Goal: Task Accomplishment & Management: Use online tool/utility

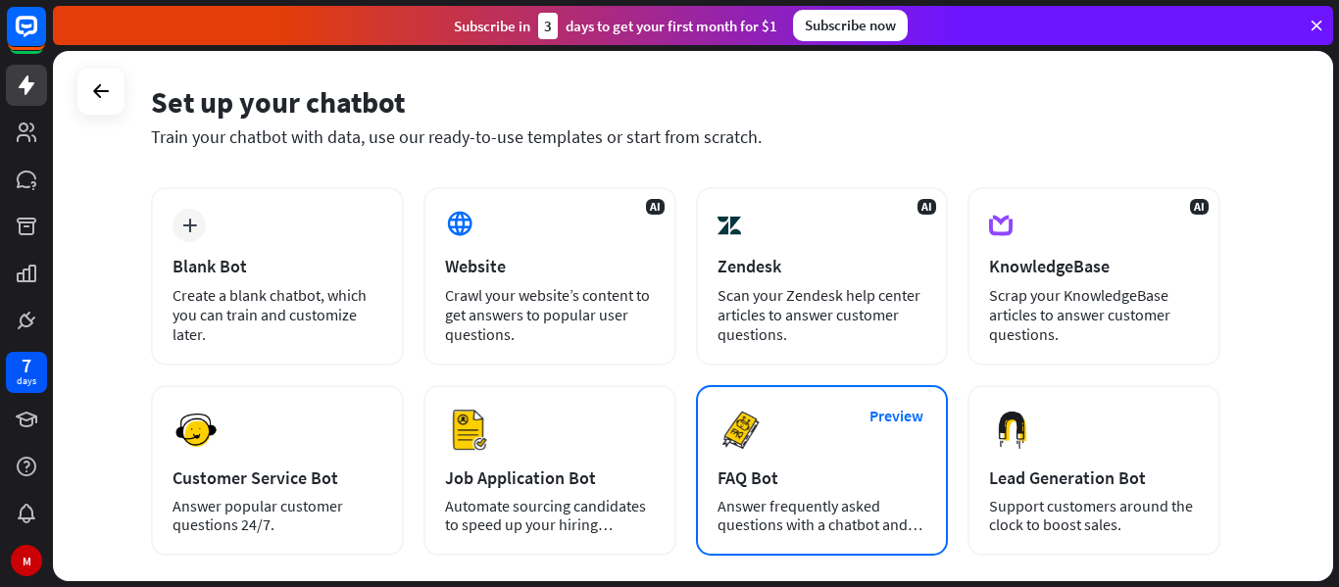
scroll to position [72, 0]
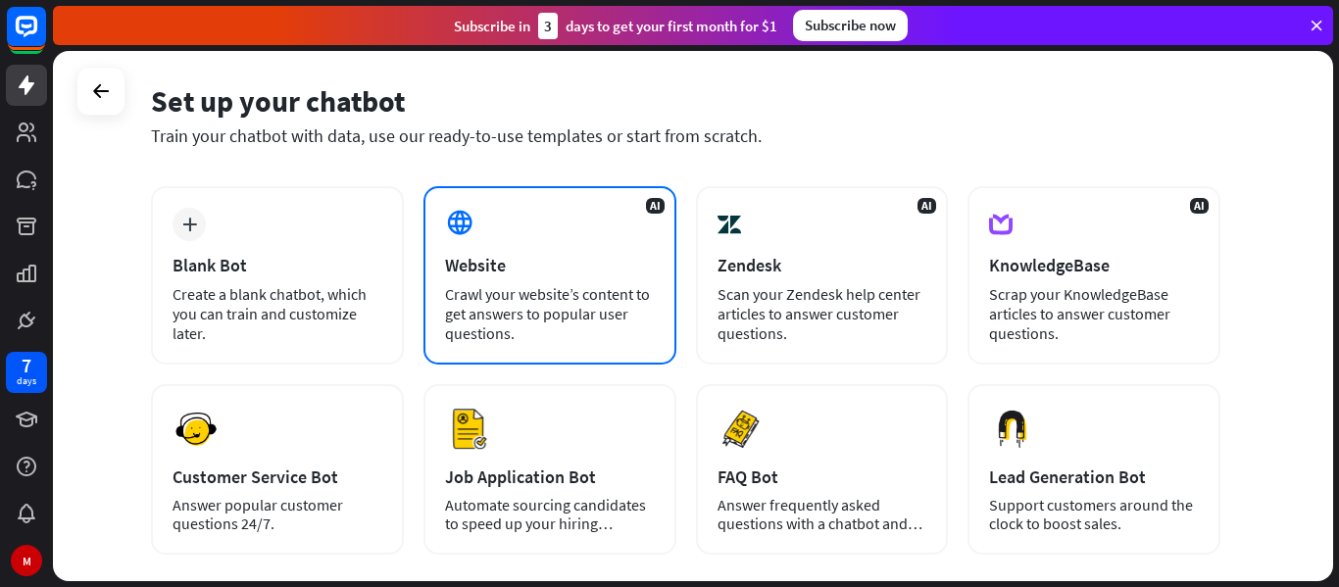
click at [511, 286] on div "Crawl your website’s content to get answers to popular user questions." at bounding box center [550, 313] width 210 height 59
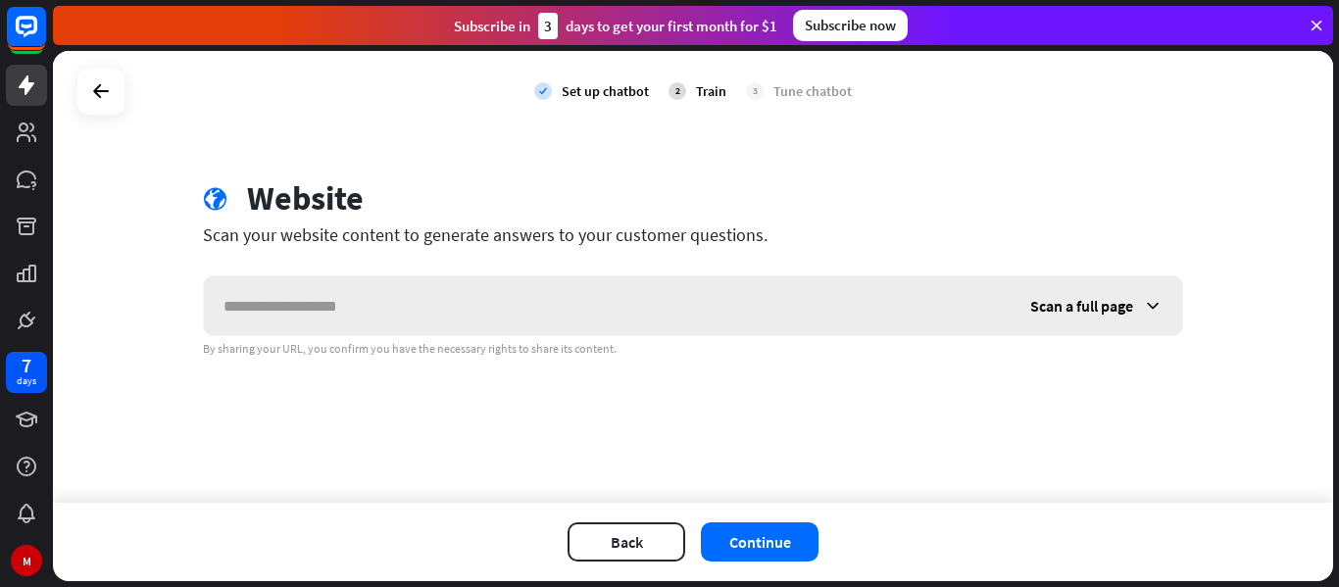
click at [400, 310] on input "text" at bounding box center [607, 305] width 807 height 59
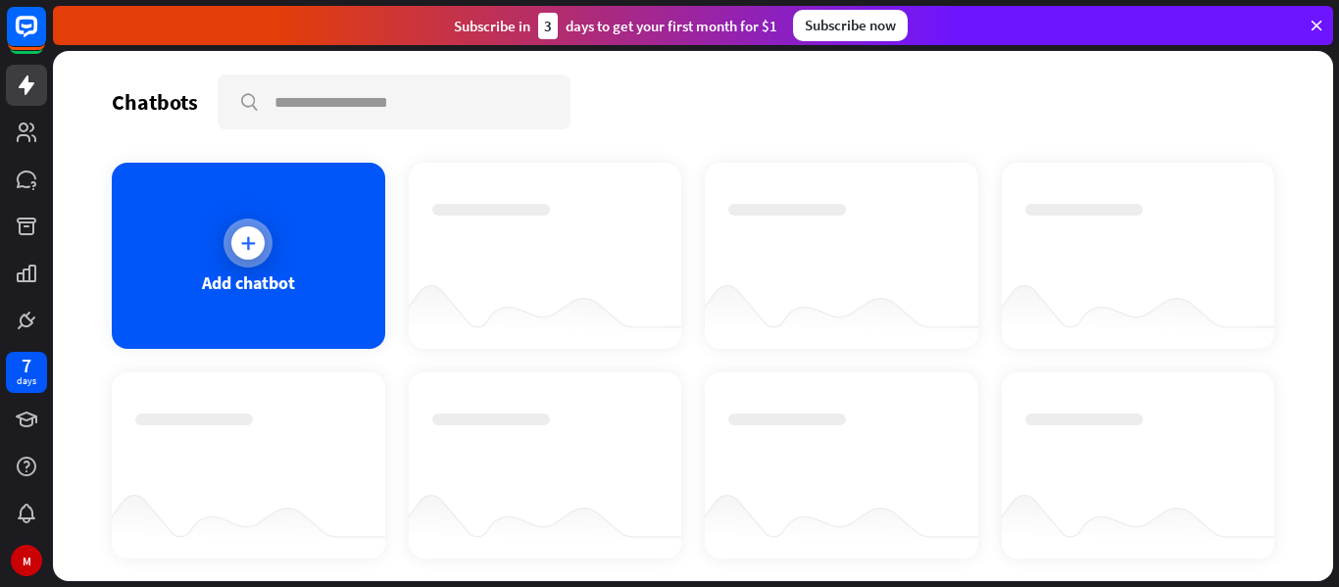
click at [287, 224] on div "Add chatbot" at bounding box center [249, 256] width 274 height 186
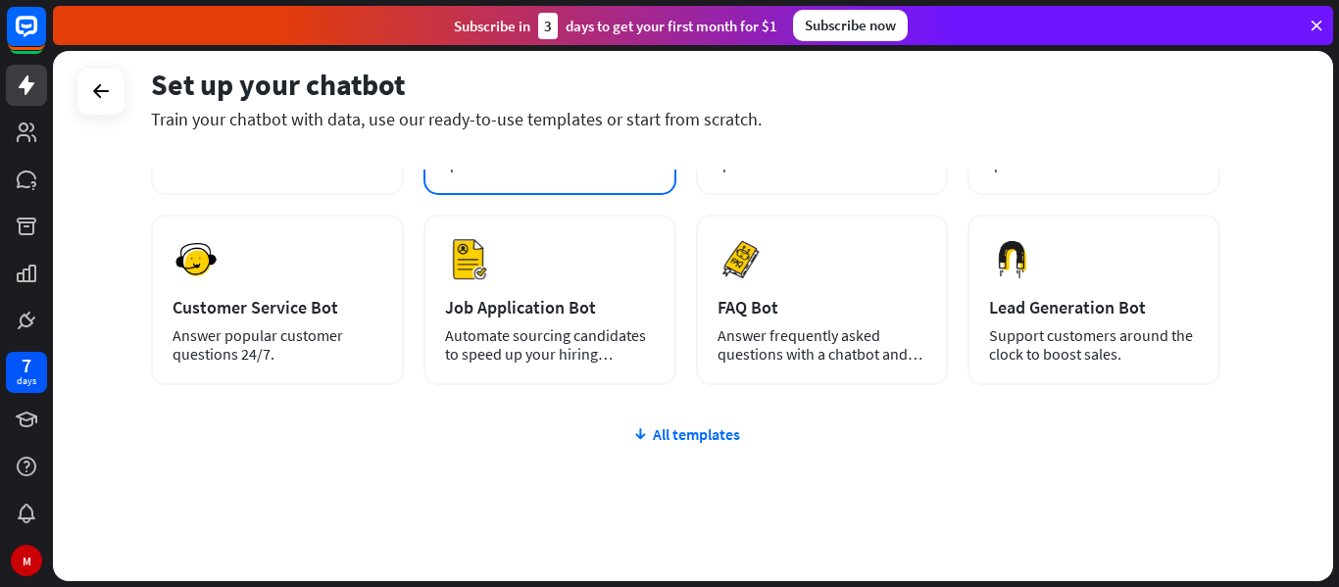
scroll to position [242, 0]
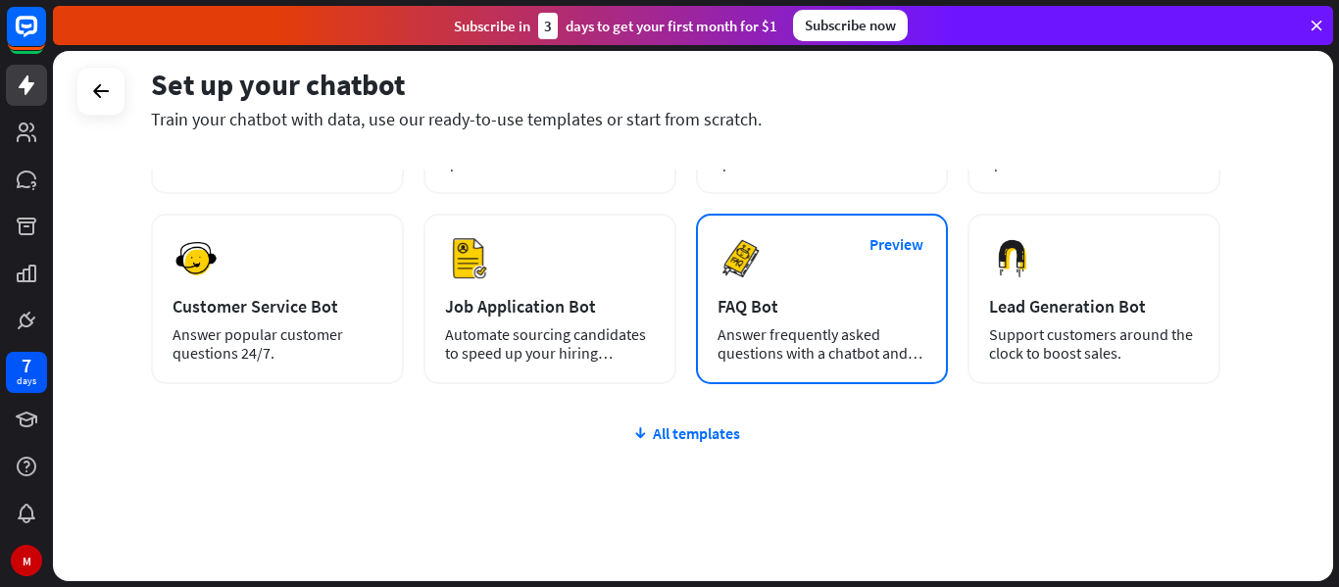
click at [826, 352] on div "Answer frequently asked questions with a chatbot and save your time." at bounding box center [823, 343] width 210 height 37
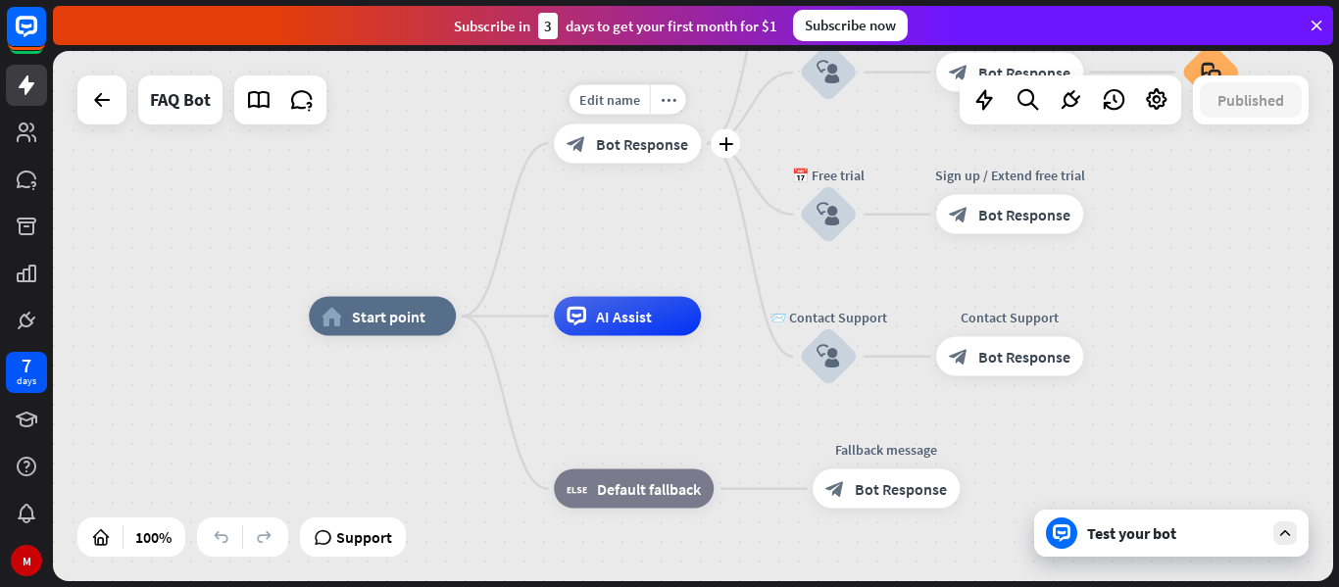
click at [666, 134] on span "Bot Response" at bounding box center [642, 143] width 92 height 20
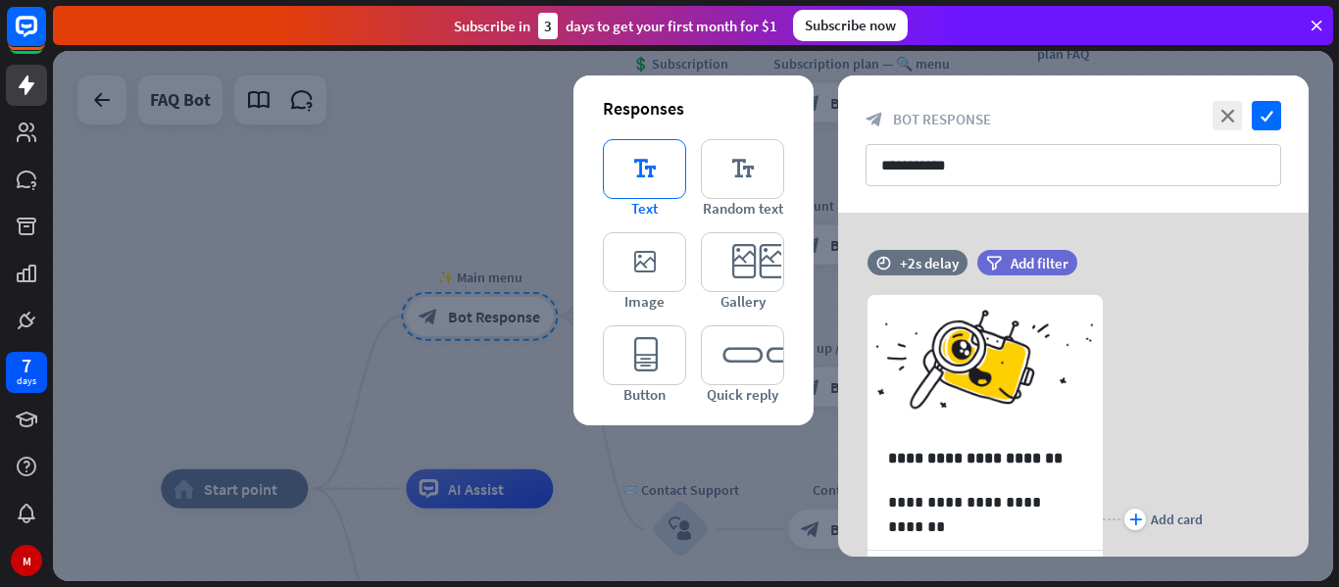
click at [654, 170] on icon "editor_text" at bounding box center [644, 169] width 83 height 60
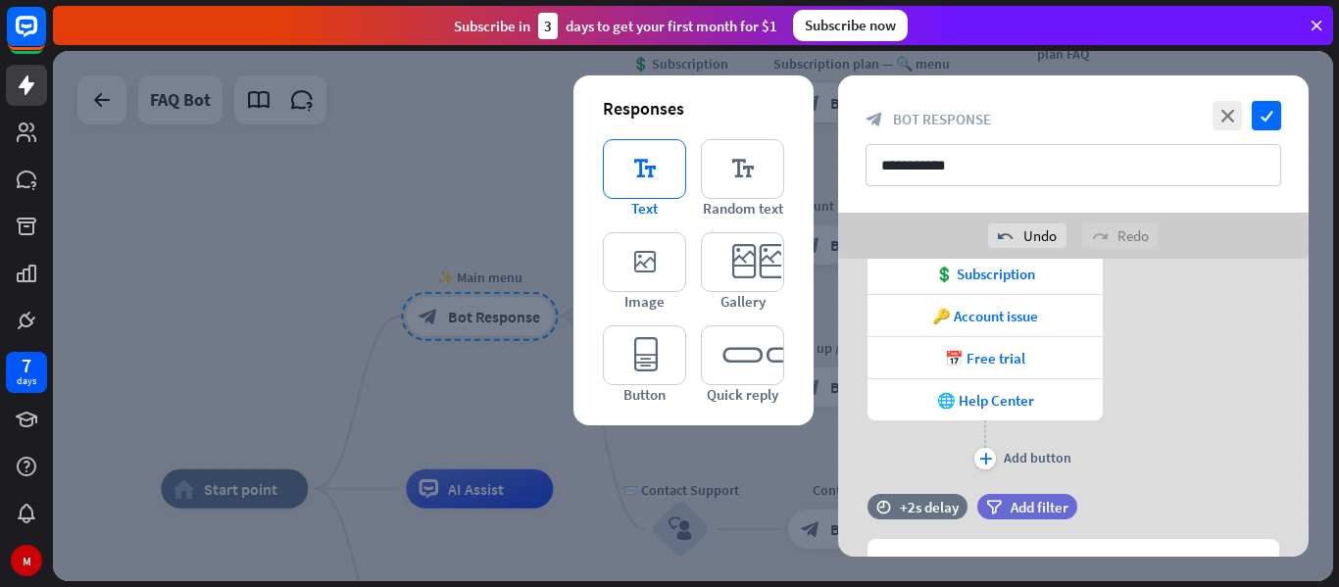
scroll to position [461, 0]
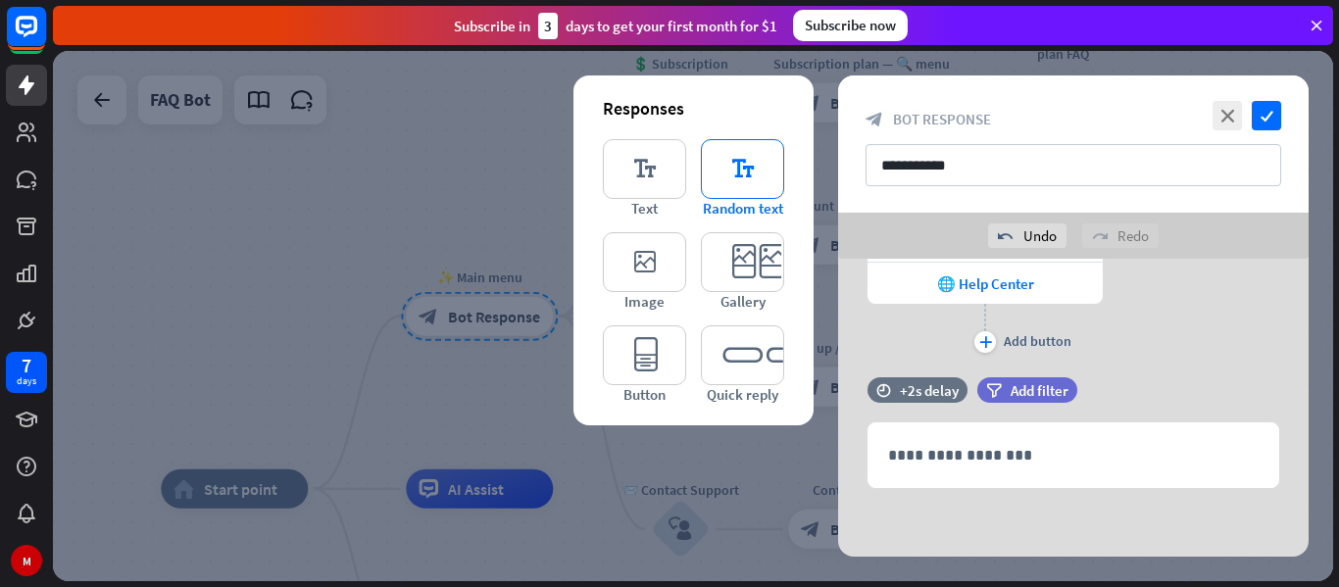
click at [736, 165] on icon "editor_text" at bounding box center [742, 169] width 83 height 60
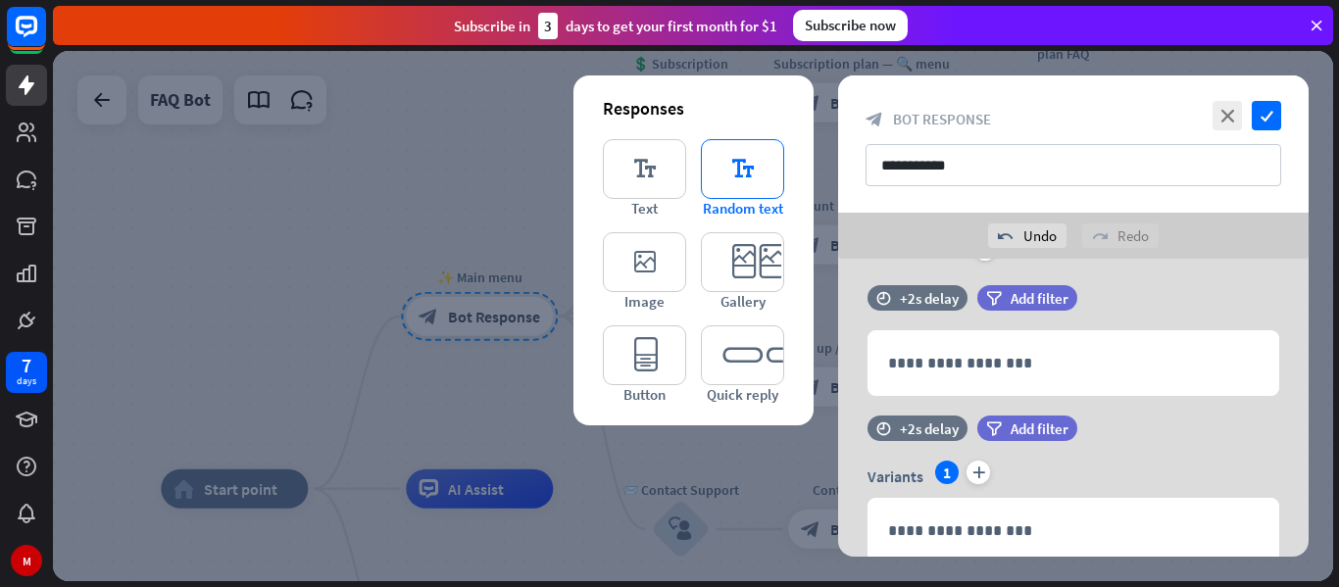
scroll to position [628, 0]
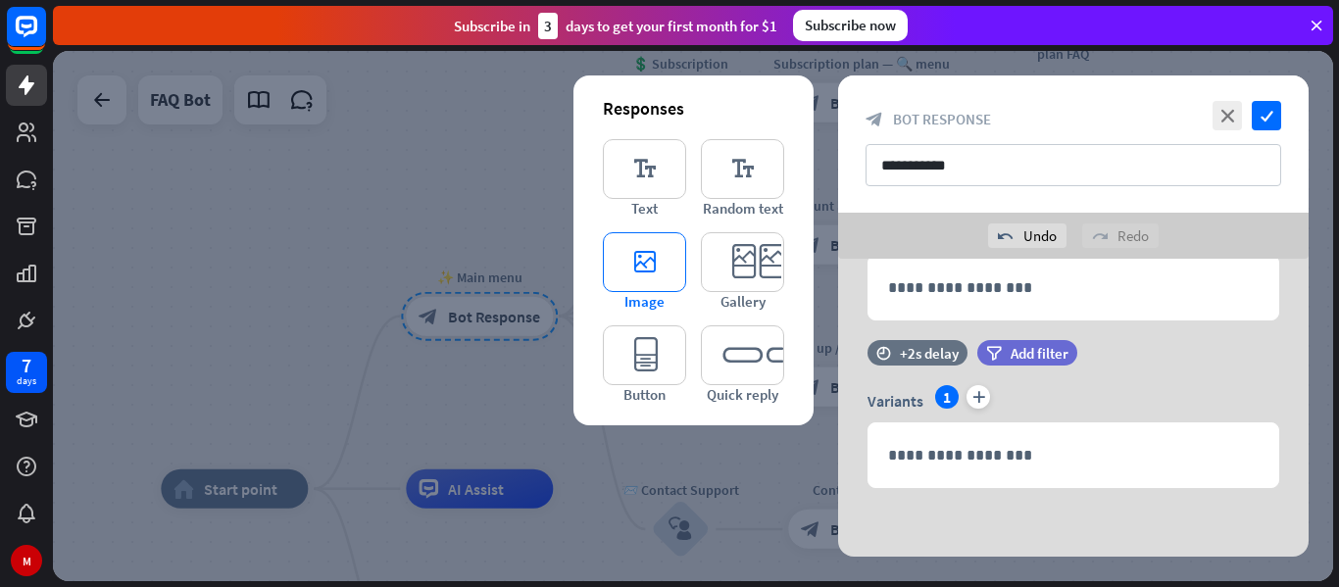
click at [645, 290] on icon "editor_image" at bounding box center [644, 262] width 83 height 60
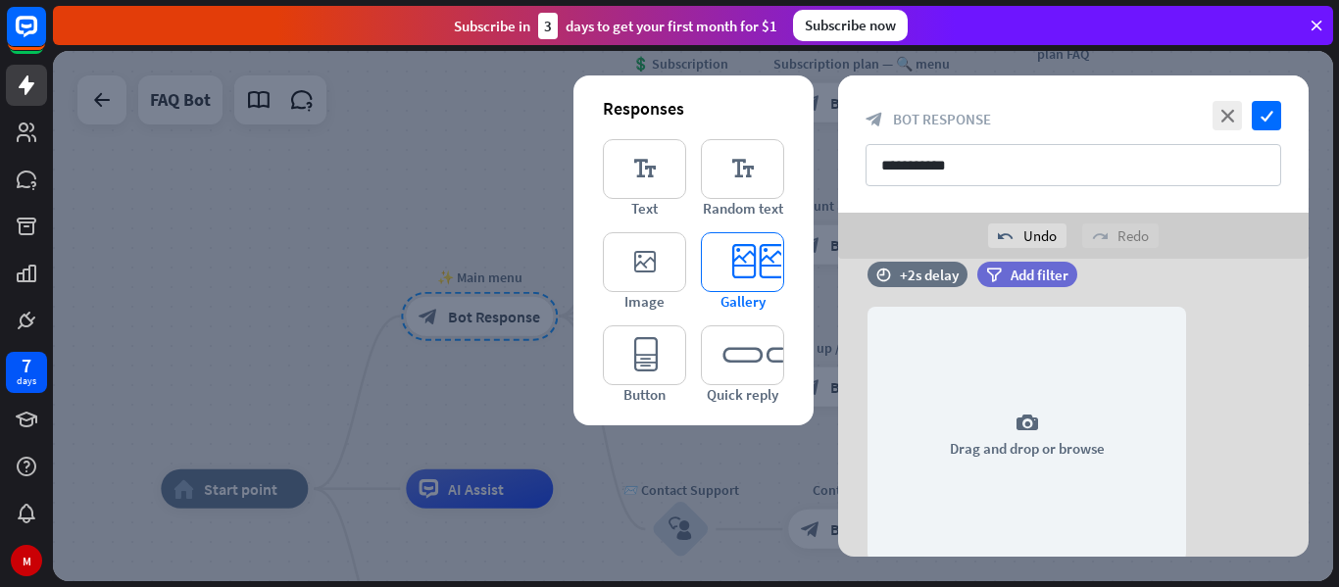
scroll to position [877, 0]
click at [742, 270] on icon "editor_card" at bounding box center [742, 262] width 83 height 60
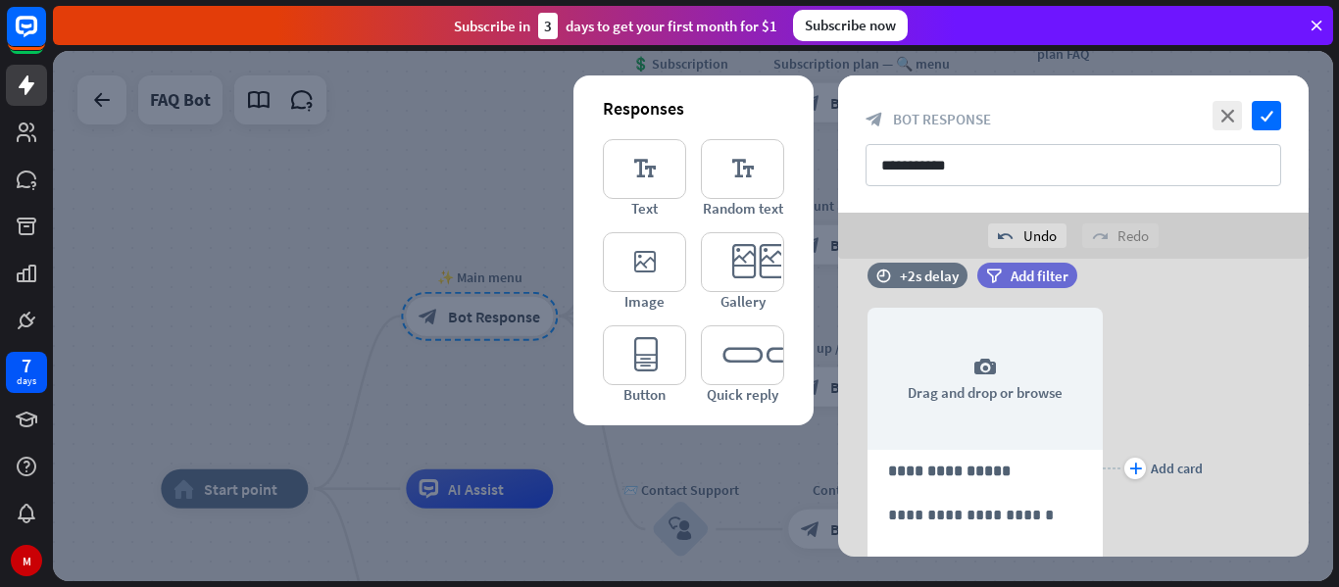
scroll to position [1197, 0]
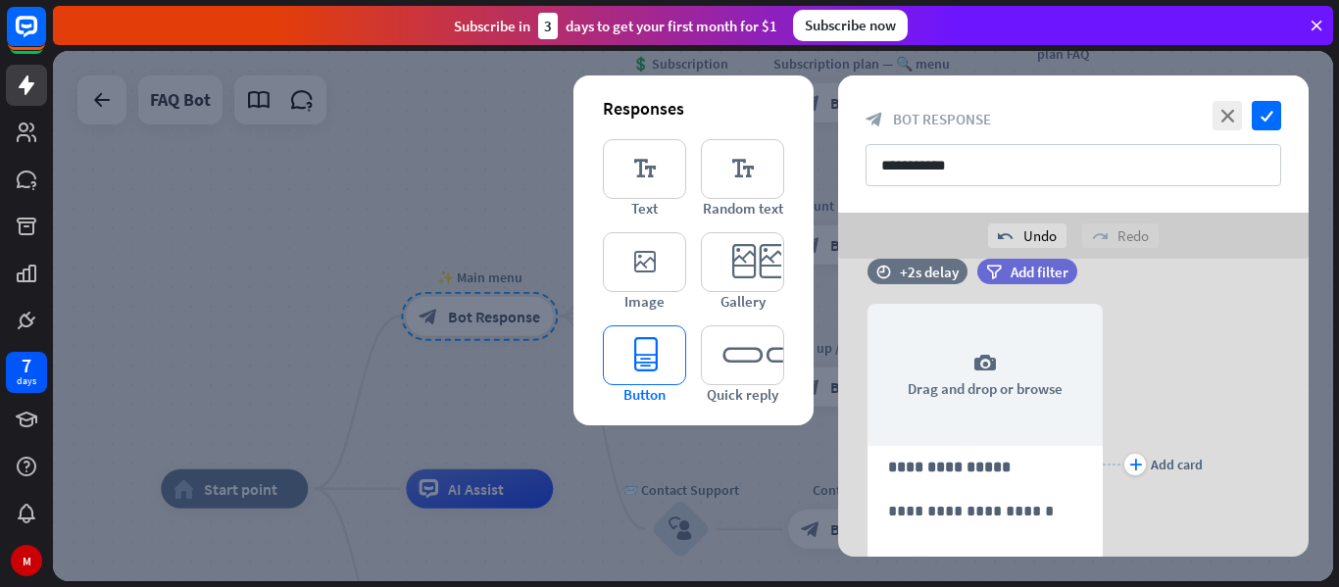
click at [635, 367] on icon "editor_button" at bounding box center [644, 355] width 83 height 60
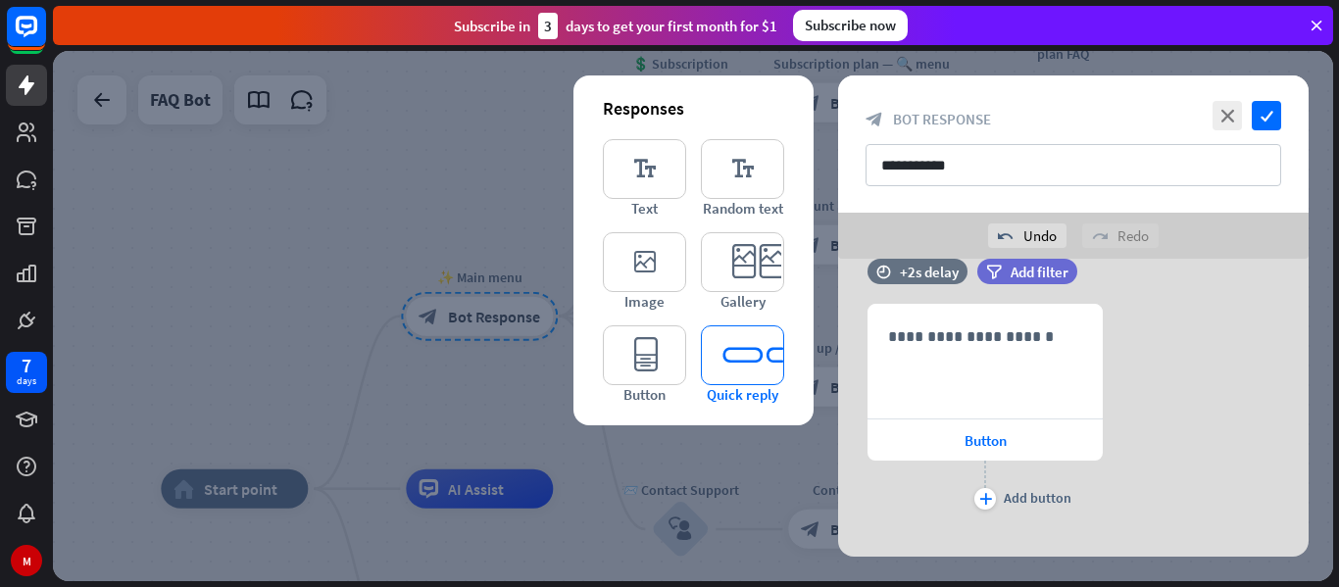
click at [714, 351] on icon "editor_quick_replies" at bounding box center [742, 355] width 83 height 60
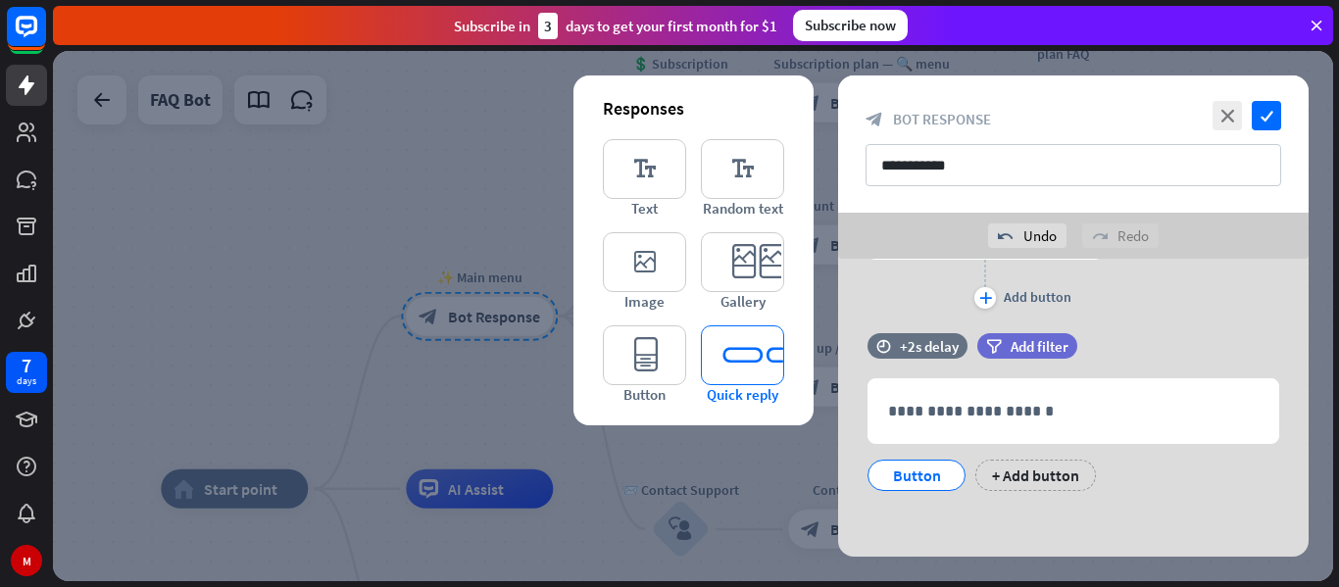
scroll to position [1817, 0]
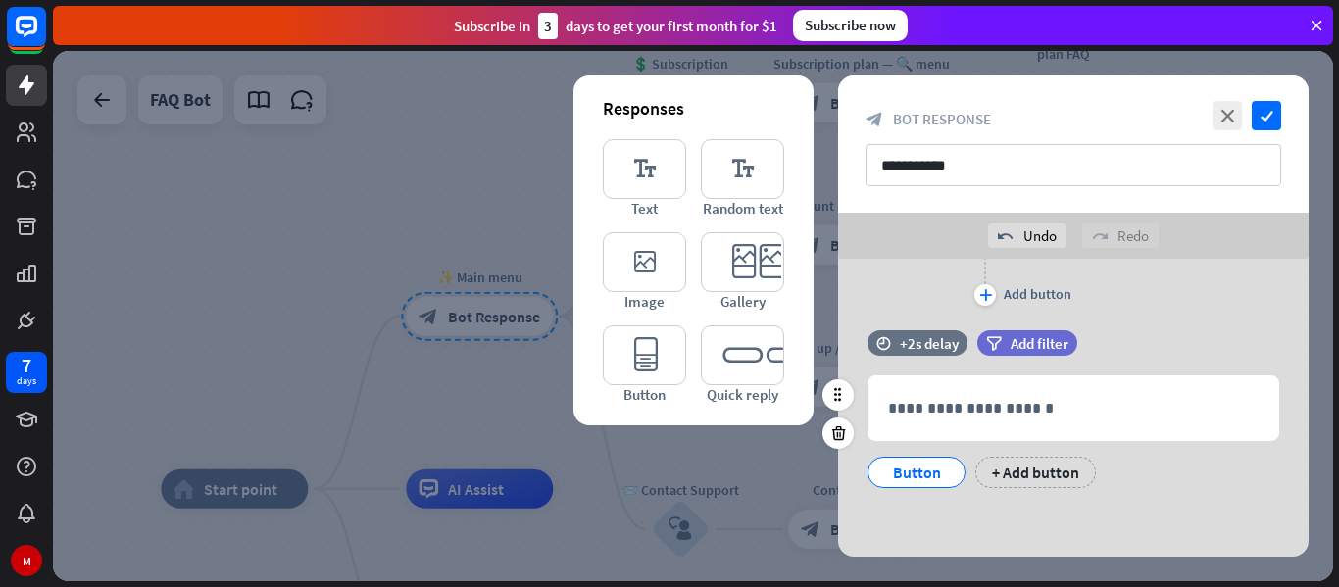
click at [917, 473] on div "Button" at bounding box center [916, 472] width 65 height 29
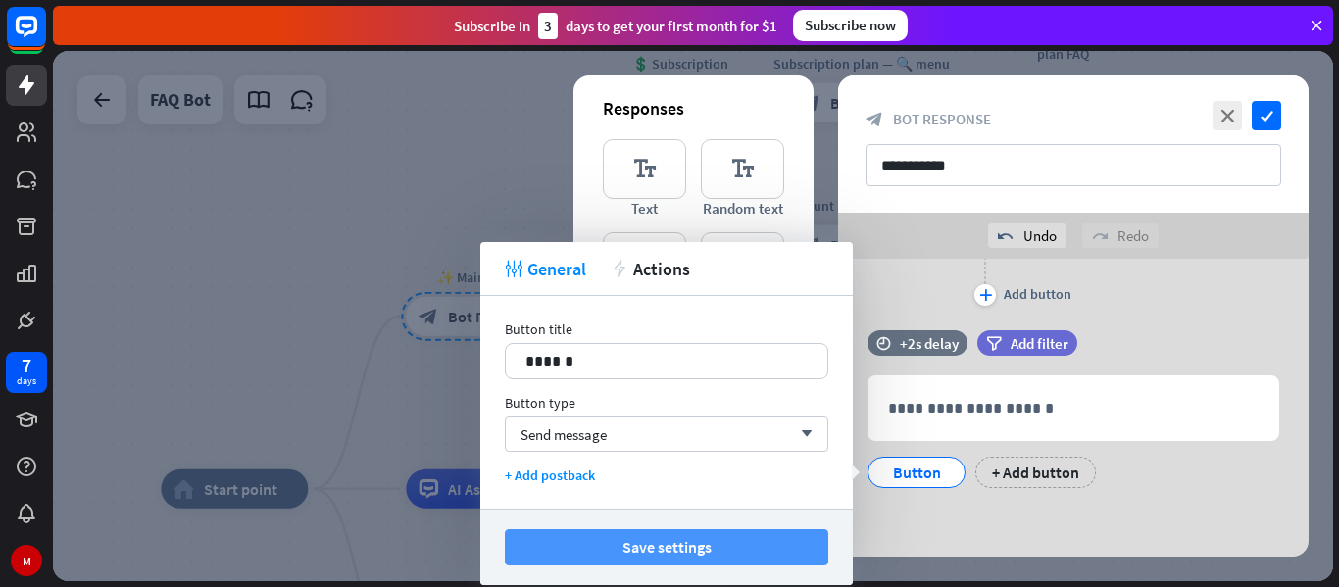
click at [720, 547] on button "Save settings" at bounding box center [667, 547] width 324 height 36
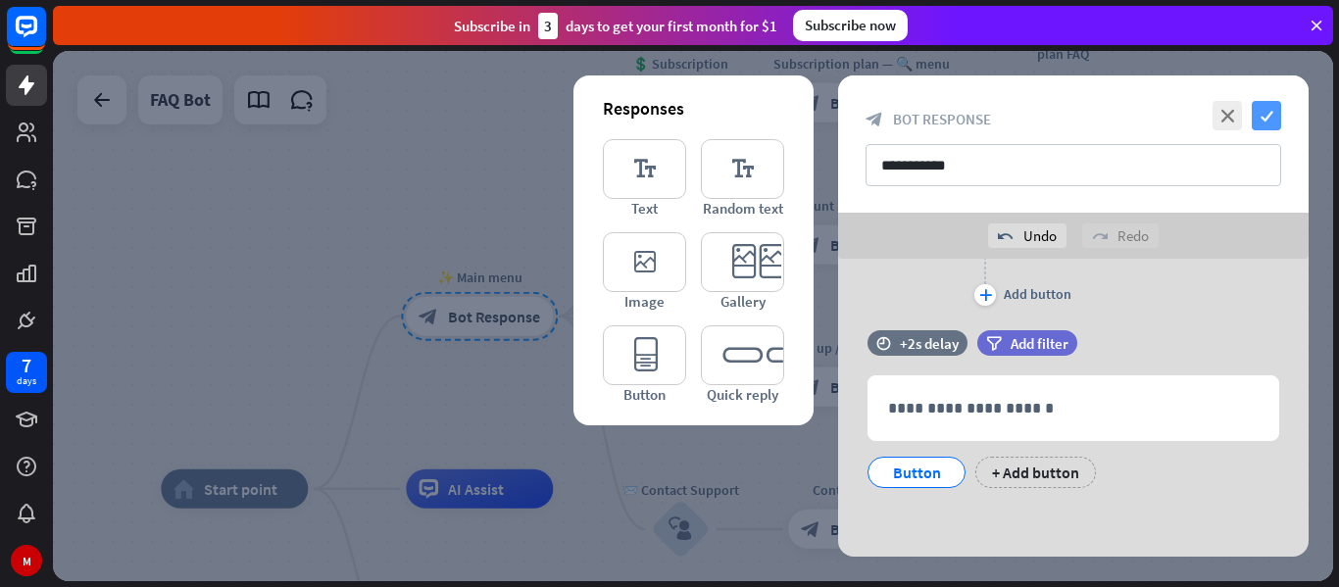
click at [1263, 106] on icon "check" at bounding box center [1266, 115] width 29 height 29
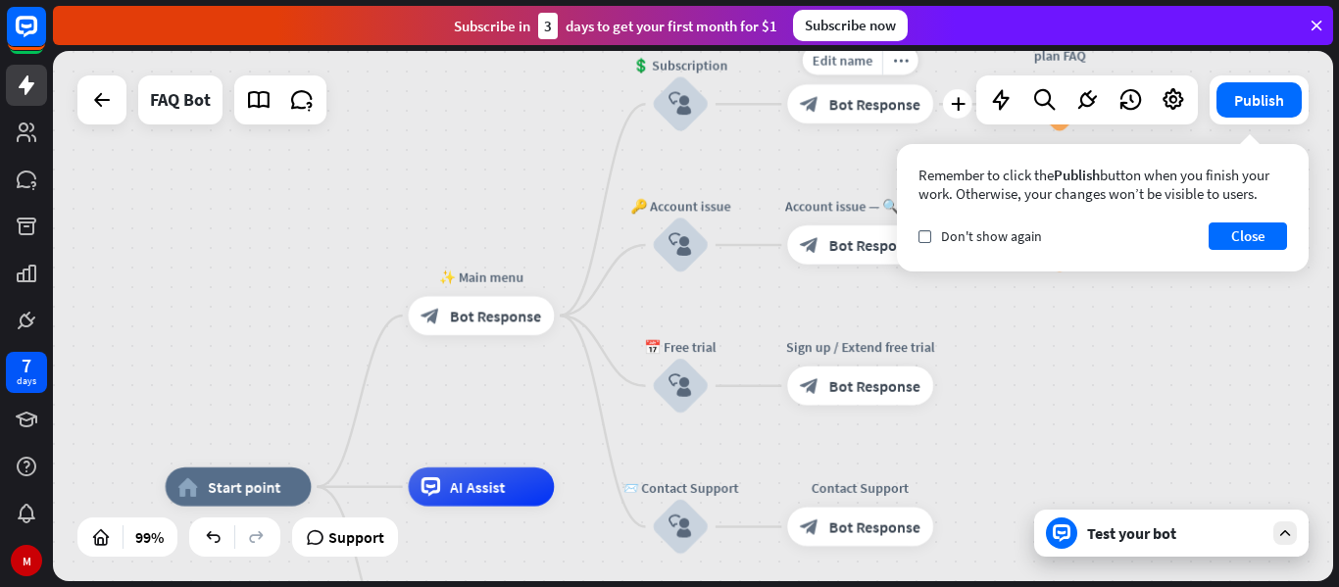
click at [854, 115] on div "block_bot_response Bot Response" at bounding box center [860, 103] width 146 height 39
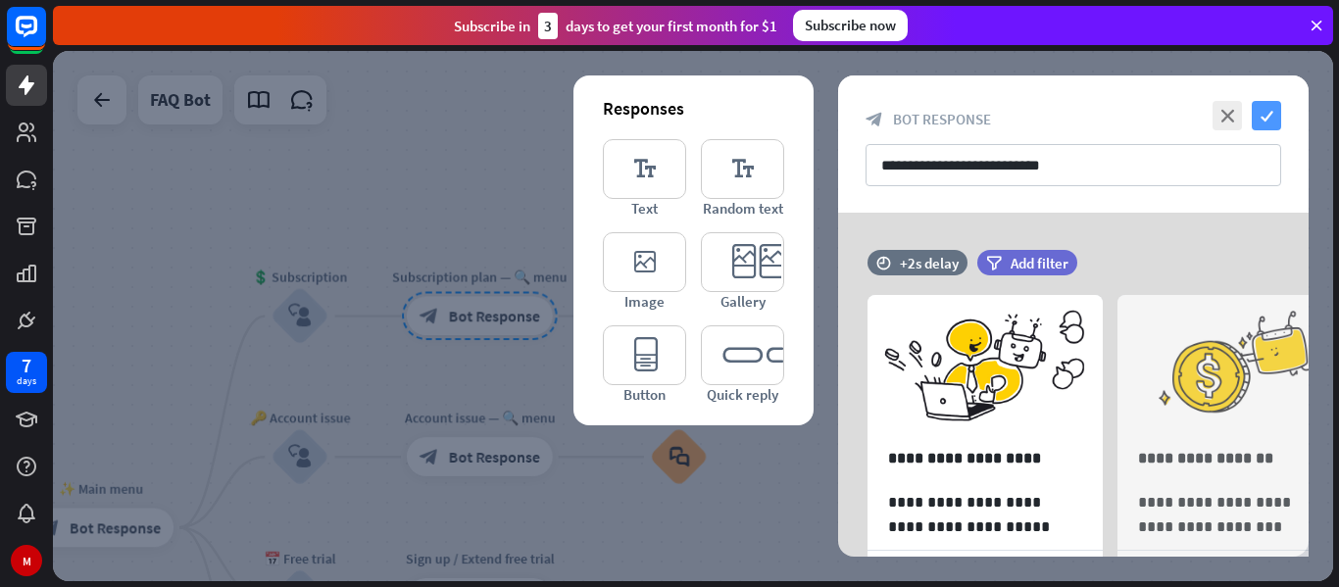
click at [1261, 110] on icon "check" at bounding box center [1266, 115] width 29 height 29
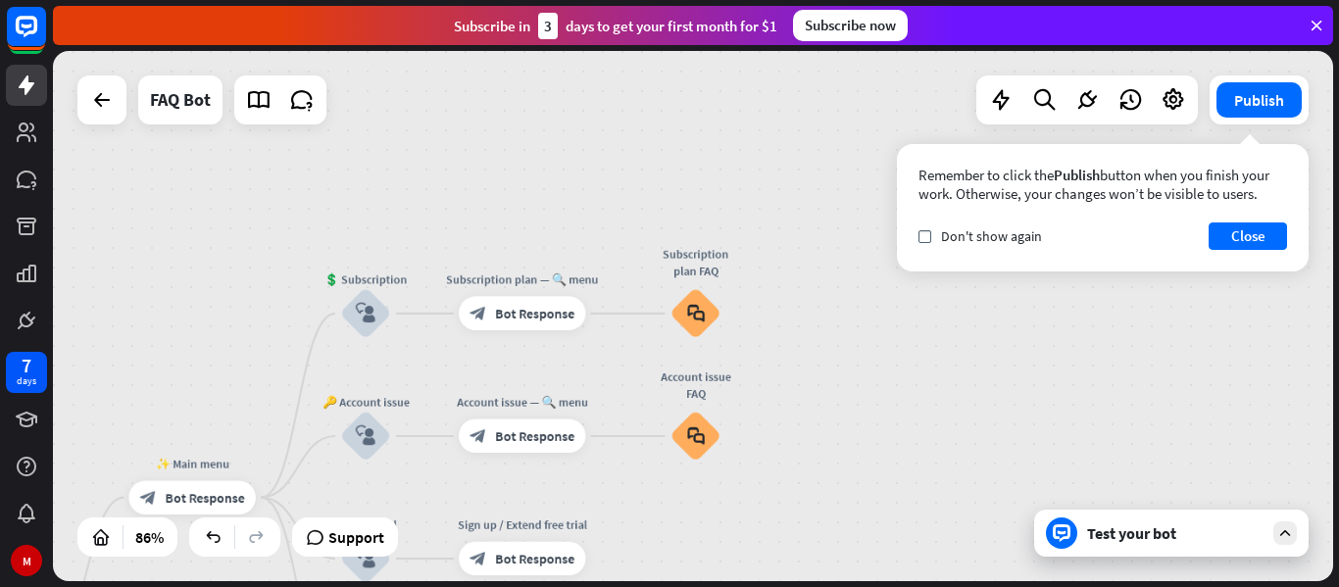
click at [808, 296] on div "home_2 Start point ✨ Main menu block_bot_response Bot Response 💲 Subscription b…" at bounding box center [693, 316] width 1280 height 530
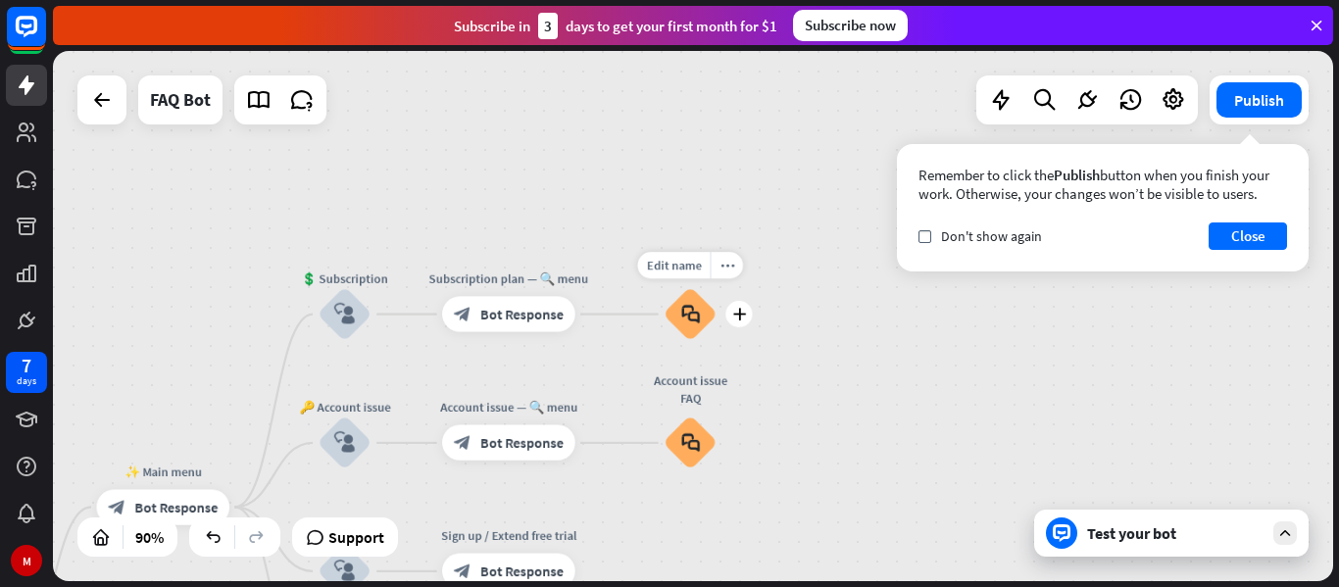
click at [688, 332] on div "block_faq" at bounding box center [690, 314] width 53 height 53
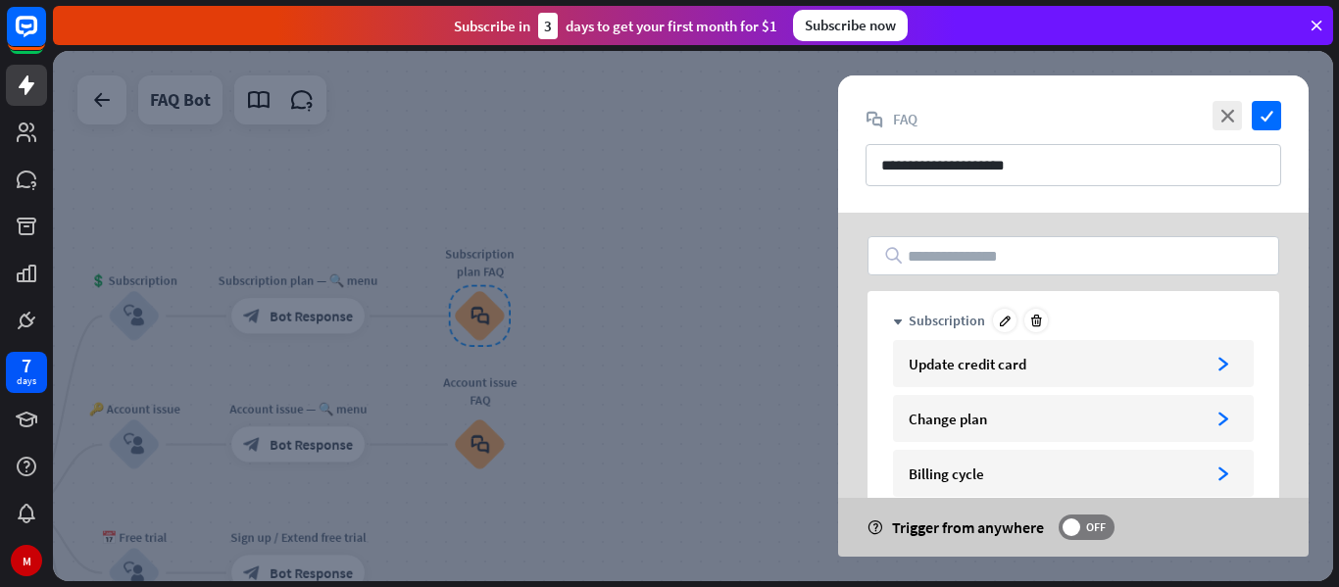
scroll to position [211, 0]
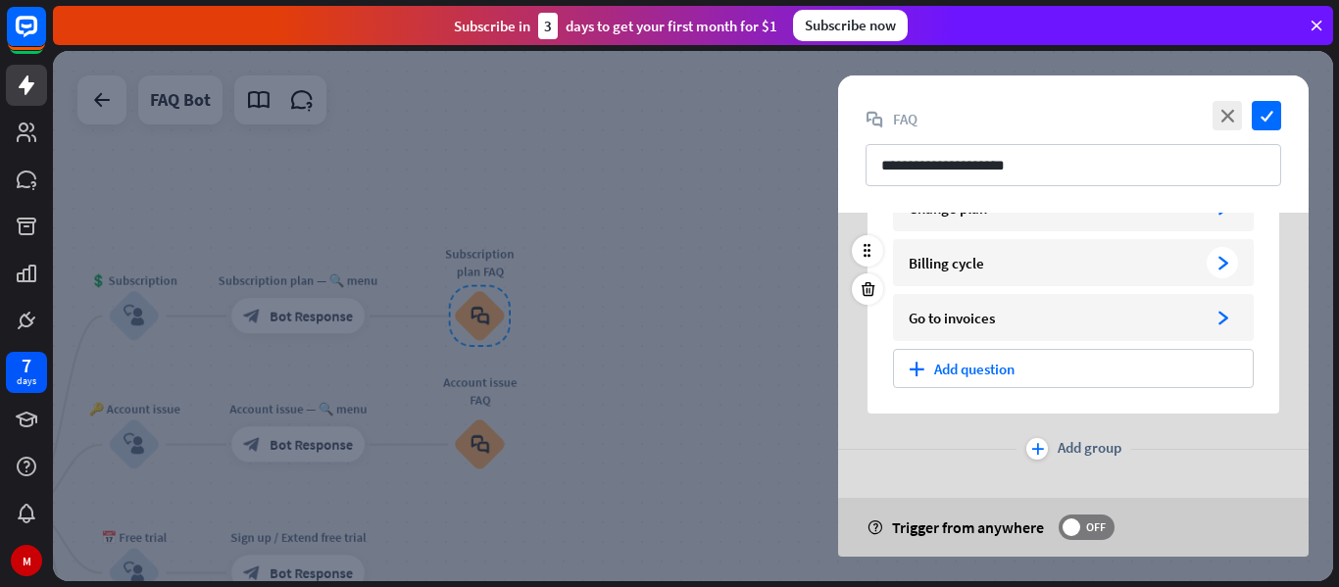
click at [1058, 268] on div "Billing cycle" at bounding box center [1054, 263] width 290 height 19
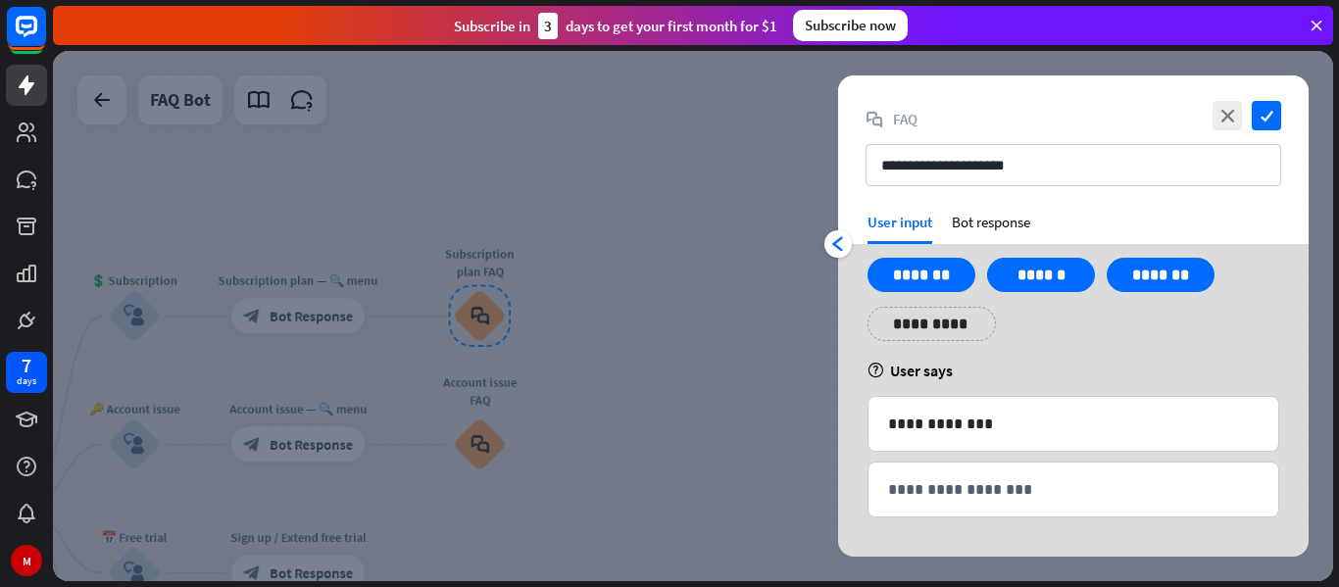
scroll to position [51, 0]
click at [891, 276] on p "*******" at bounding box center [921, 275] width 78 height 25
click at [1261, 111] on icon "check" at bounding box center [1266, 115] width 29 height 29
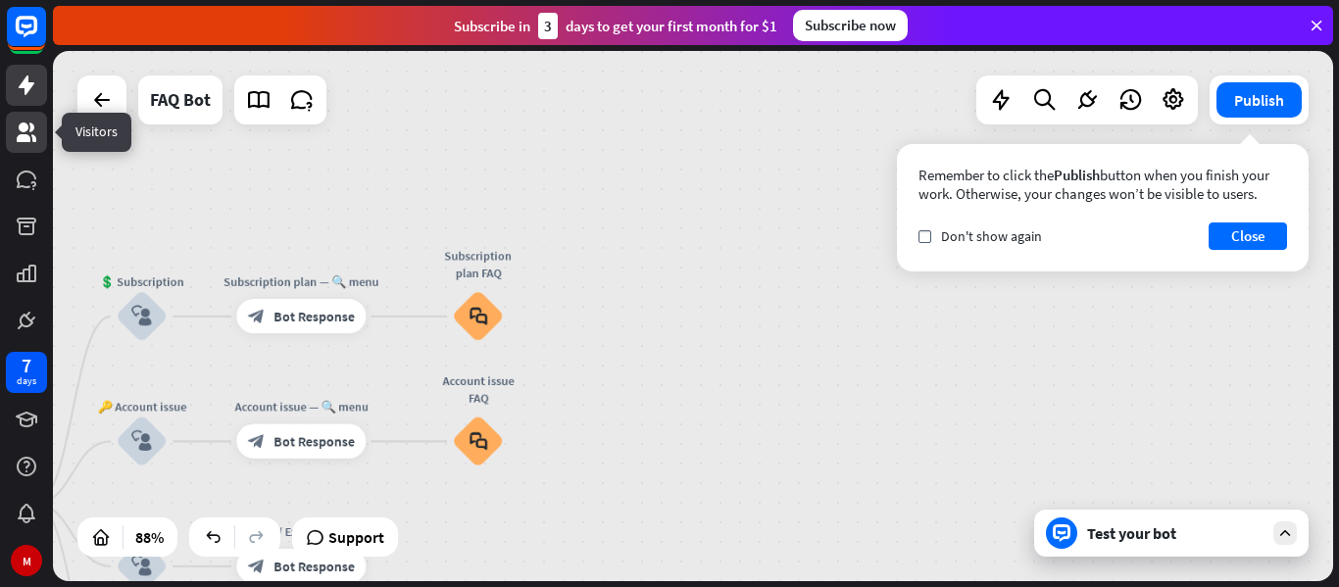
click at [17, 122] on icon at bounding box center [27, 133] width 24 height 24
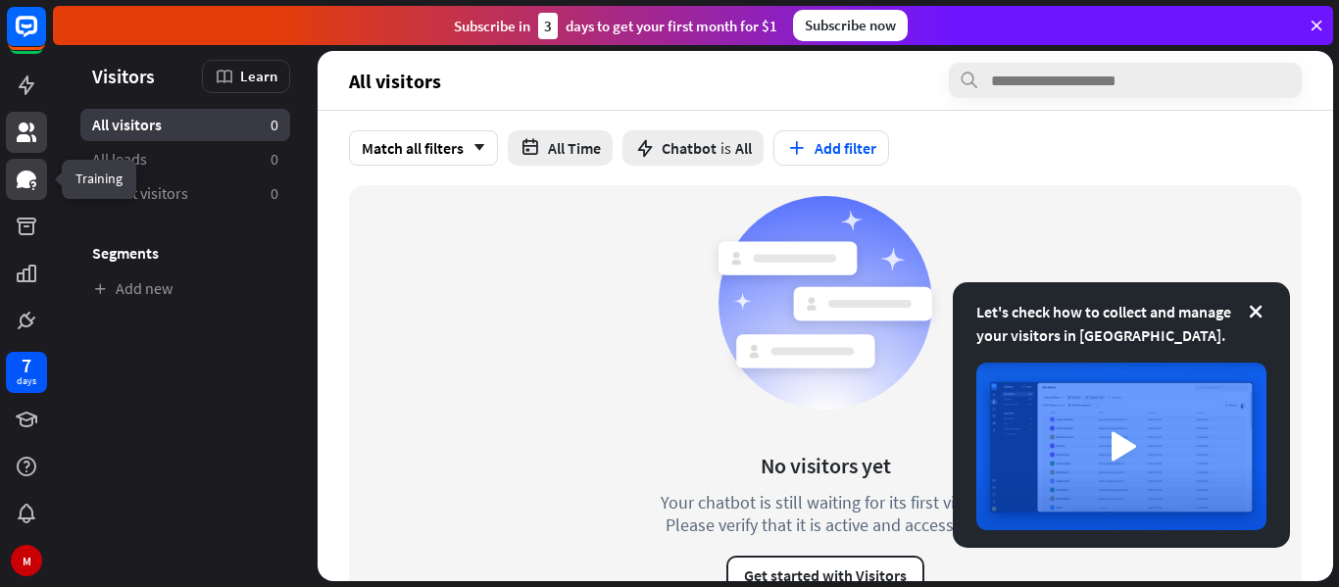
click at [9, 194] on link at bounding box center [26, 179] width 41 height 41
